Goal: Use online tool/utility: Use online tool/utility

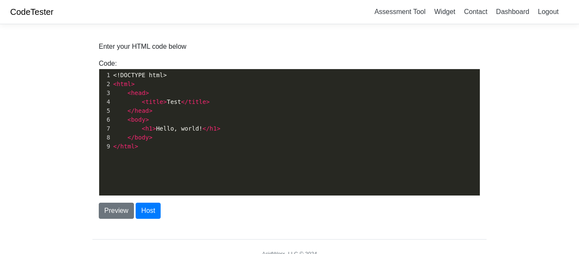
click at [168, 126] on span "< h1 > Hello, world! </ h1 >" at bounding box center [166, 128] width 107 height 7
type textarea "<!DOCTYPE html> <html> <head> <title>Test</title> </head> <body> <h1>Hello, wor…"
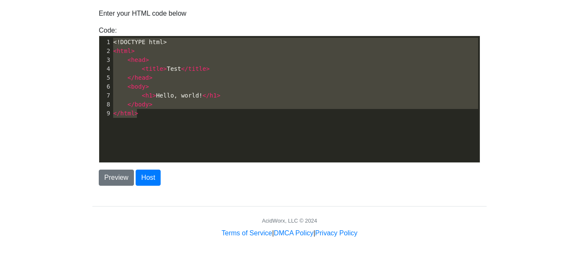
scroll to position [38, 0]
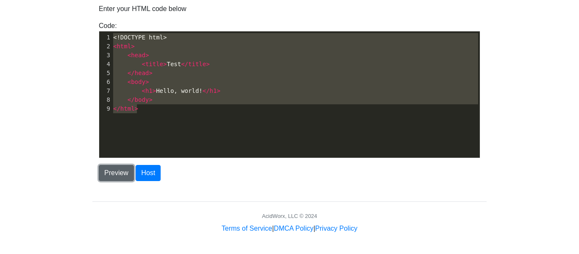
click at [105, 174] on button "Preview" at bounding box center [116, 173] width 35 height 16
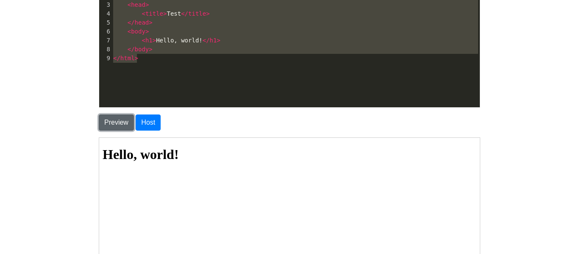
scroll to position [0, 0]
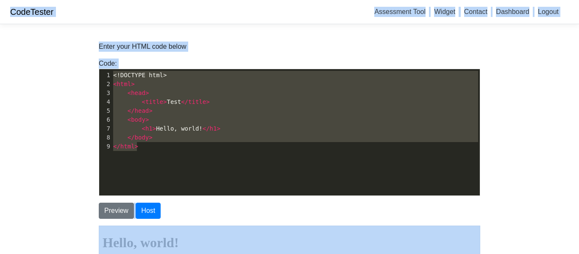
click at [283, 110] on pre "</ head >" at bounding box center [296, 110] width 369 height 9
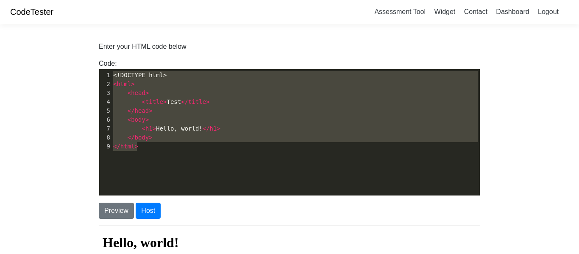
click at [283, 110] on pre "</ head >" at bounding box center [296, 110] width 369 height 9
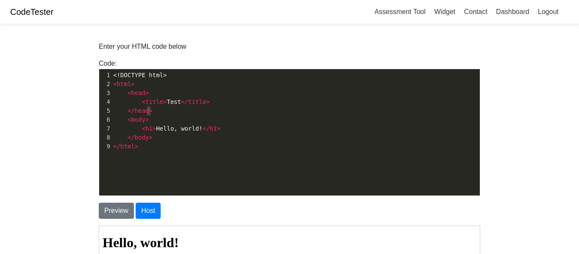
type textarea "<!DOCTYPE html> <html> <head> <title>Test</title> </head> <body> <h1>Hello, wor…"
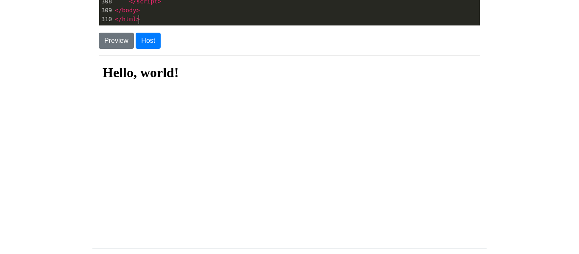
scroll to position [169, 0]
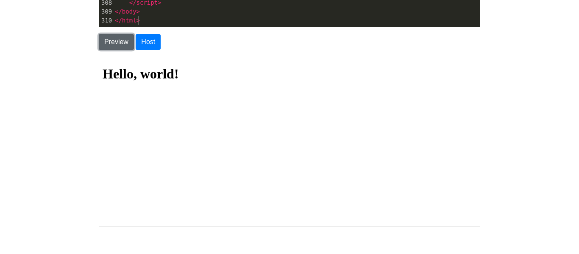
click at [108, 46] on button "Preview" at bounding box center [116, 42] width 35 height 16
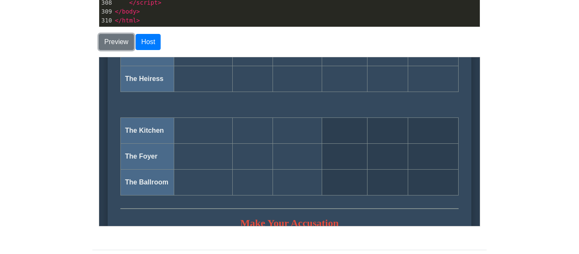
scroll to position [408, 0]
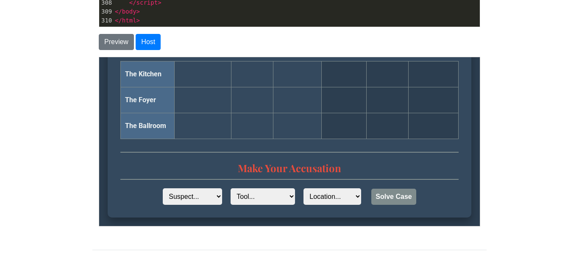
click at [176, 188] on select "Suspect... The Chef The Gardener The Heiress" at bounding box center [191, 196] width 59 height 17
select select "The Chef"
click at [162, 188] on select "Suspect... The Chef The Gardener The Heiress" at bounding box center [191, 196] width 59 height 17
click at [246, 199] on select "Tool... Grappling Hook Fake ID Lockpick Set" at bounding box center [262, 196] width 64 height 17
select select "Grappling Hook"
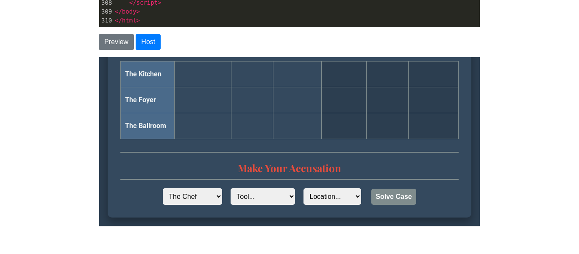
click at [230, 188] on select "Tool... Grappling Hook Fake ID Lockpick Set" at bounding box center [262, 196] width 64 height 17
click at [344, 199] on select "Location... The Kitchen The Foyer The Ballroom" at bounding box center [332, 196] width 58 height 17
select select "The Kitchen"
click at [303, 188] on select "Location... The Kitchen The Foyer The Ballroom" at bounding box center [332, 196] width 58 height 17
click at [371, 197] on button "Solve Case" at bounding box center [393, 196] width 45 height 16
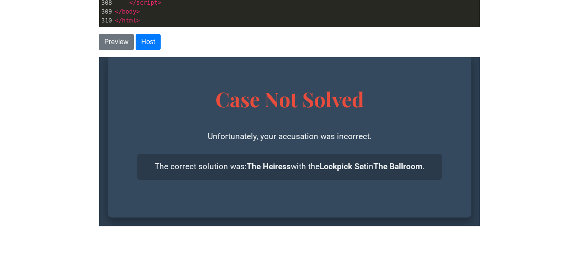
scroll to position [10, 0]
click at [107, 44] on button "Preview" at bounding box center [116, 42] width 35 height 16
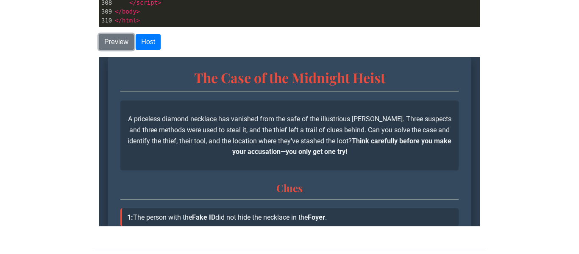
scroll to position [408, 0]
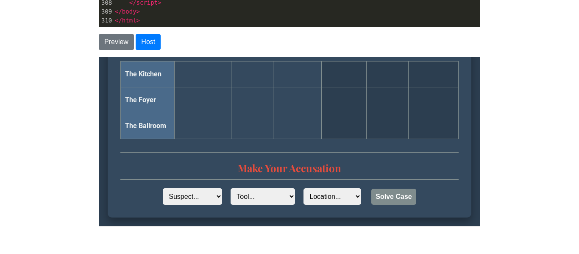
click at [362, 85] on td at bounding box center [343, 74] width 45 height 26
